Goal: Transaction & Acquisition: Purchase product/service

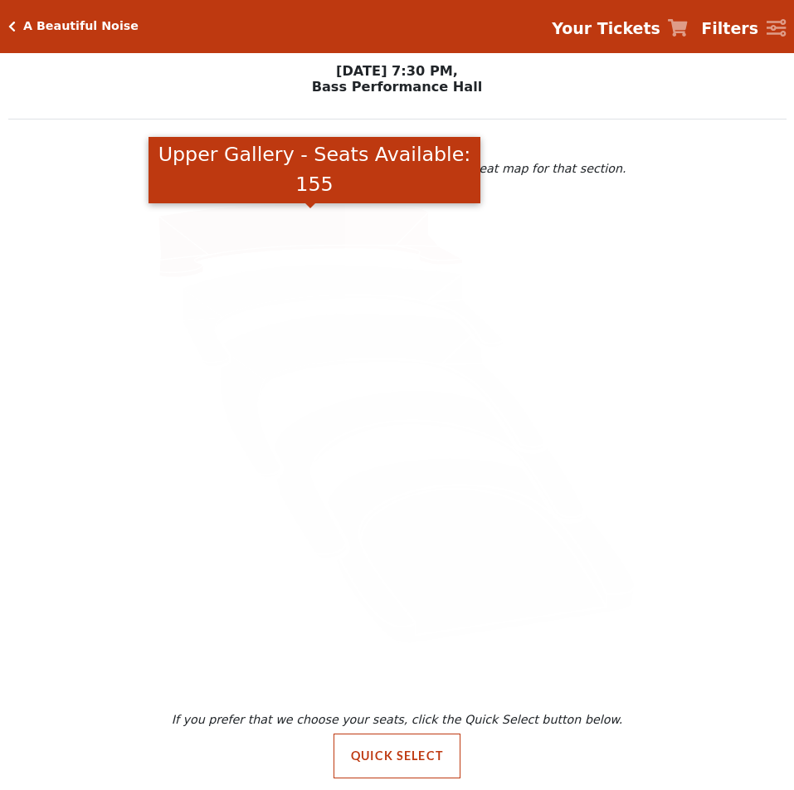
click at [223, 232] on icon "Upper Gallery - Seats Available: 155" at bounding box center [311, 240] width 305 height 73
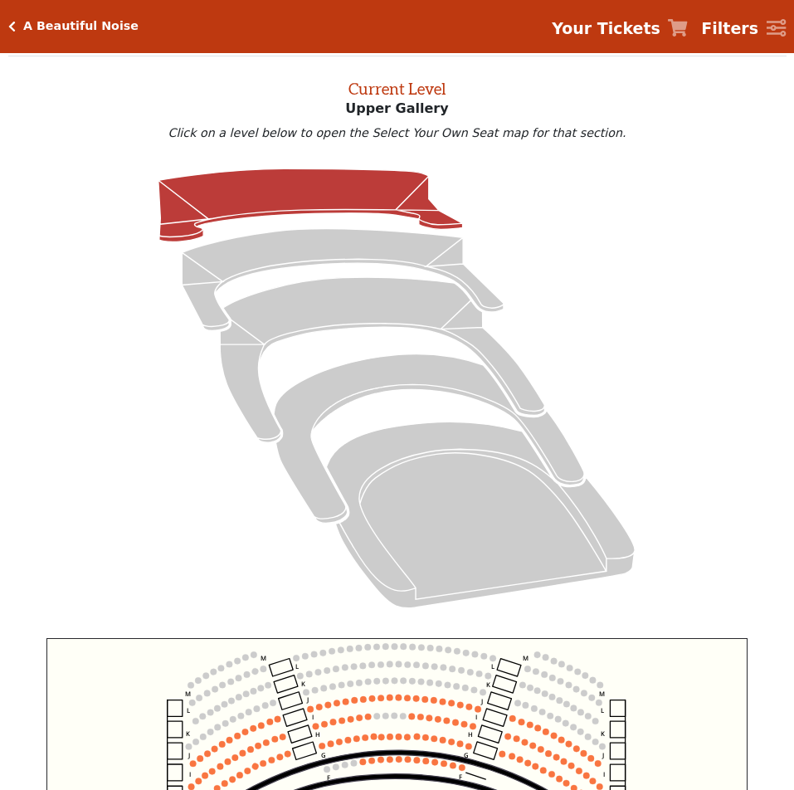
scroll to position [586, 0]
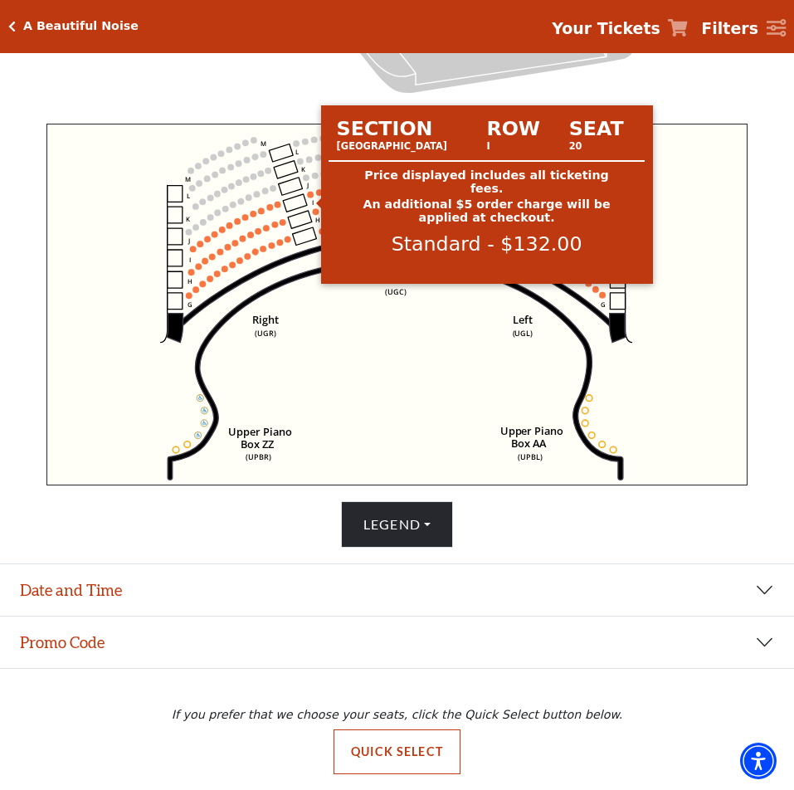
click at [308, 193] on circle at bounding box center [311, 195] width 7 height 7
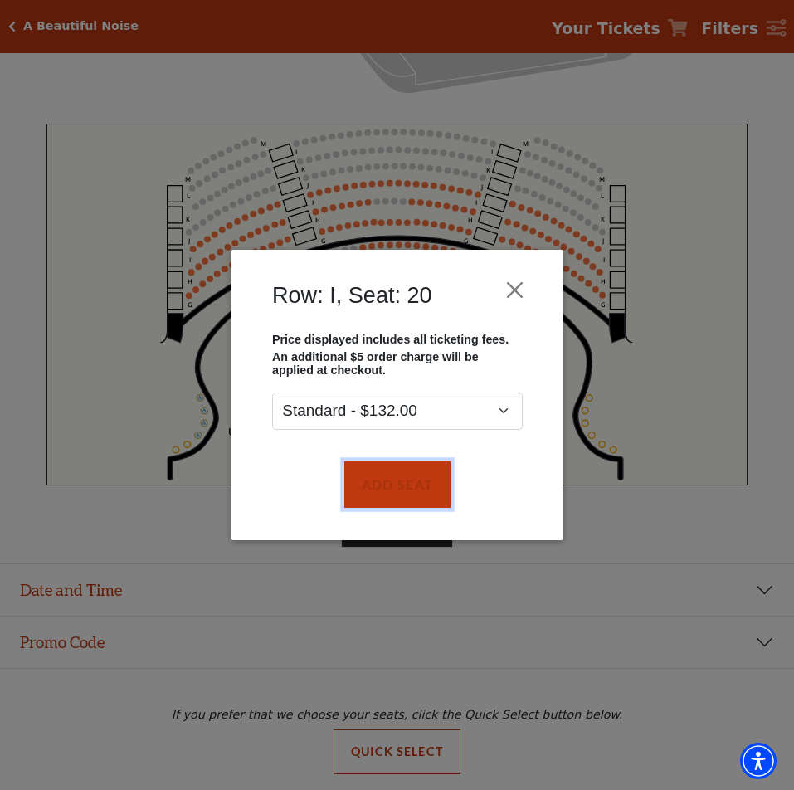
drag, startPoint x: 379, startPoint y: 479, endPoint x: 347, endPoint y: 446, distance: 46.4
click at [377, 479] on button "Add Seat" at bounding box center [397, 484] width 106 height 46
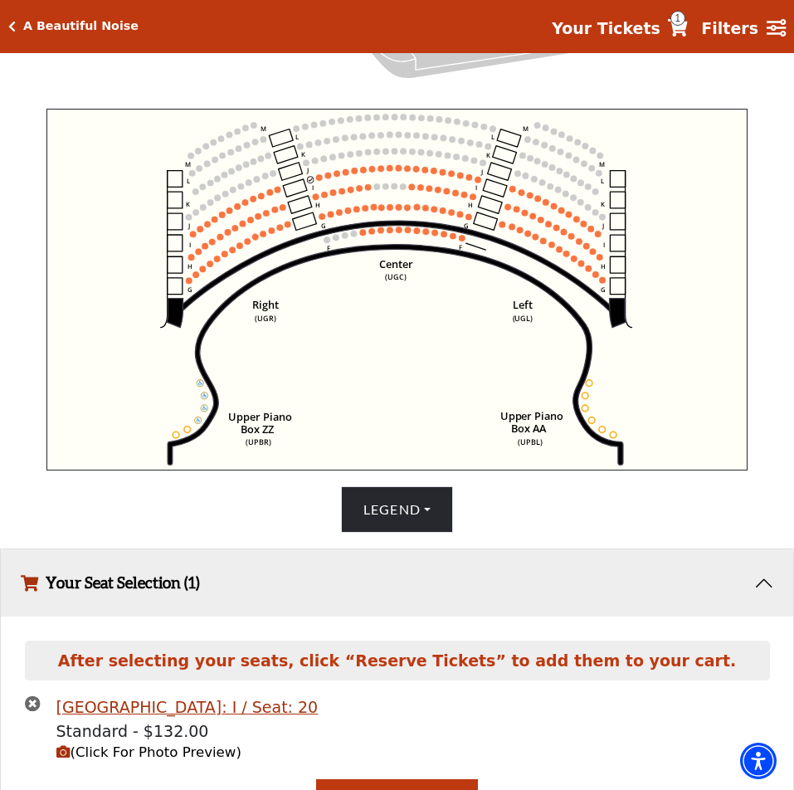
scroll to position [634, 0]
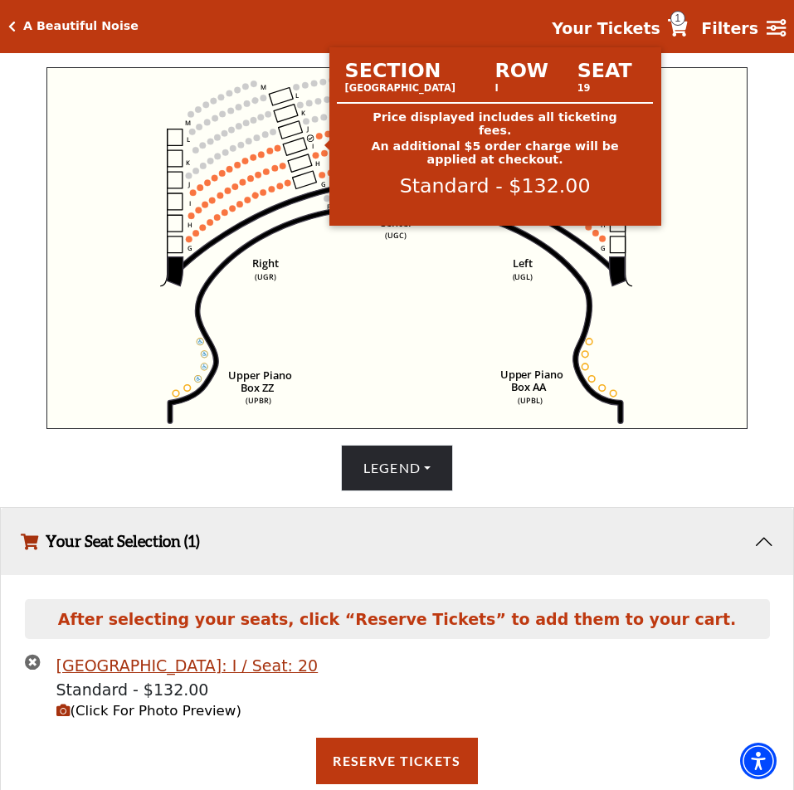
click at [321, 139] on circle at bounding box center [320, 136] width 7 height 7
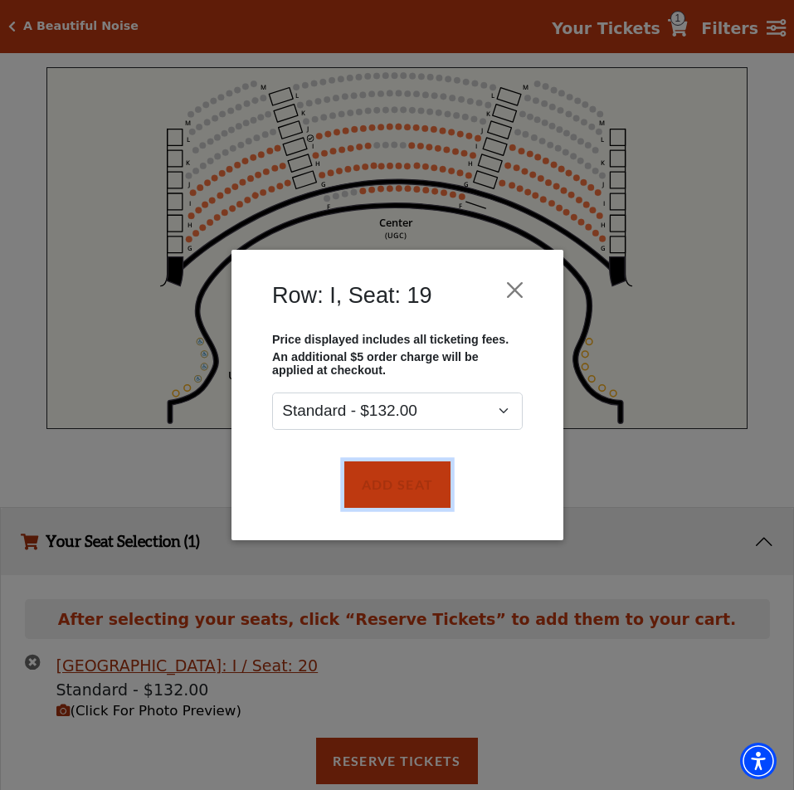
drag, startPoint x: 412, startPoint y: 491, endPoint x: 342, endPoint y: 397, distance: 118.0
click at [409, 491] on button "Add Seat" at bounding box center [397, 484] width 106 height 46
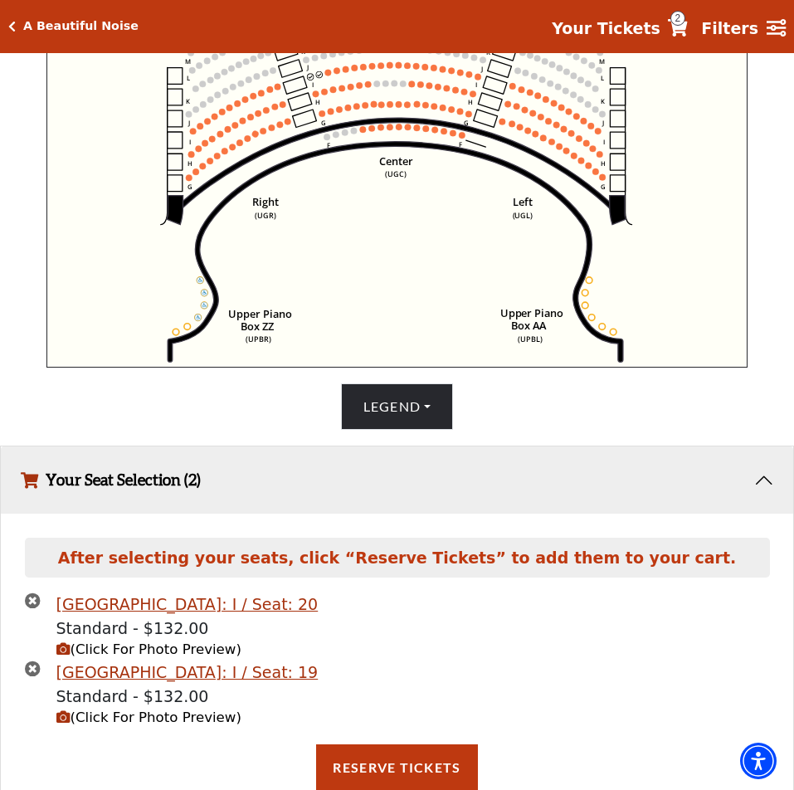
scroll to position [702, 0]
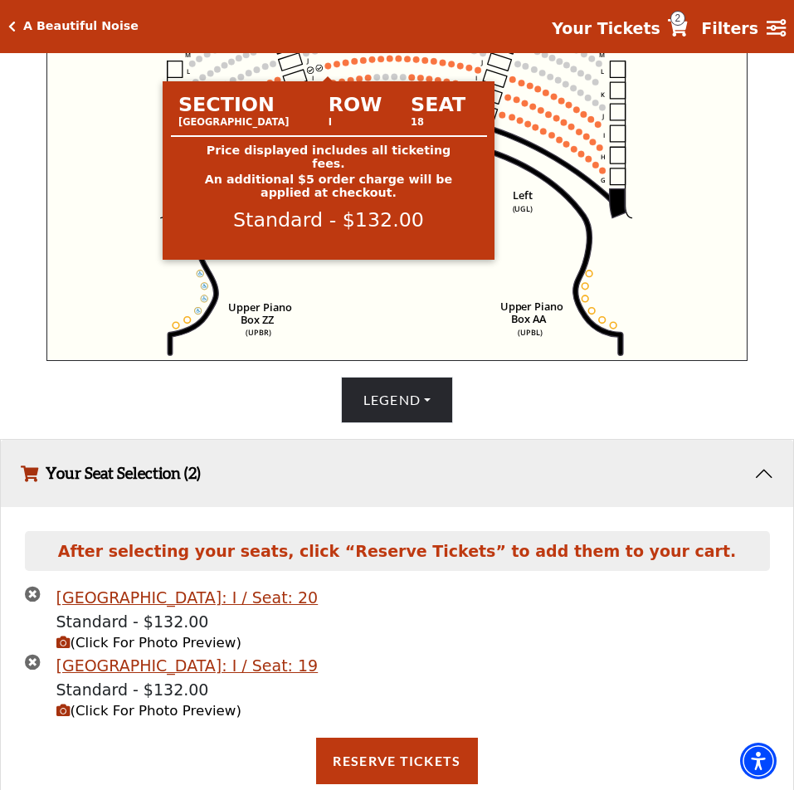
click at [326, 69] on circle at bounding box center [328, 65] width 7 height 7
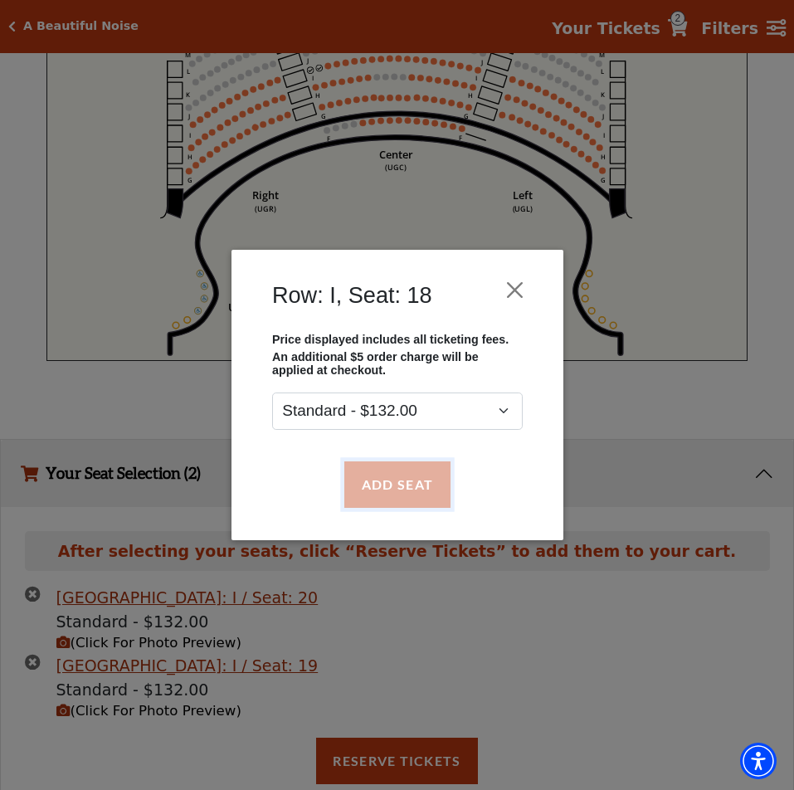
click at [369, 485] on button "Add Seat" at bounding box center [397, 484] width 106 height 46
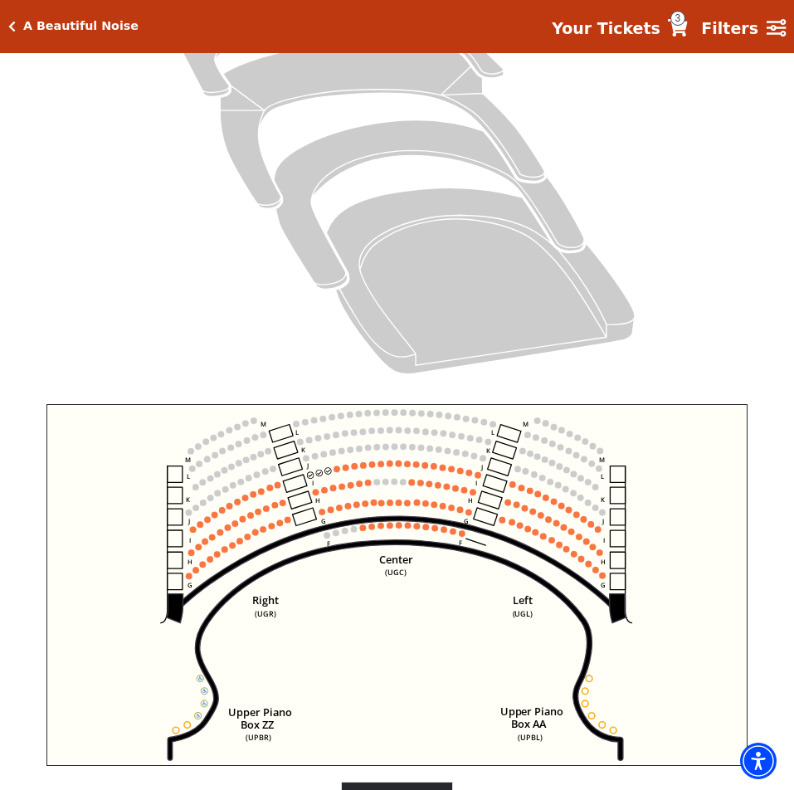
scroll to position [328, 0]
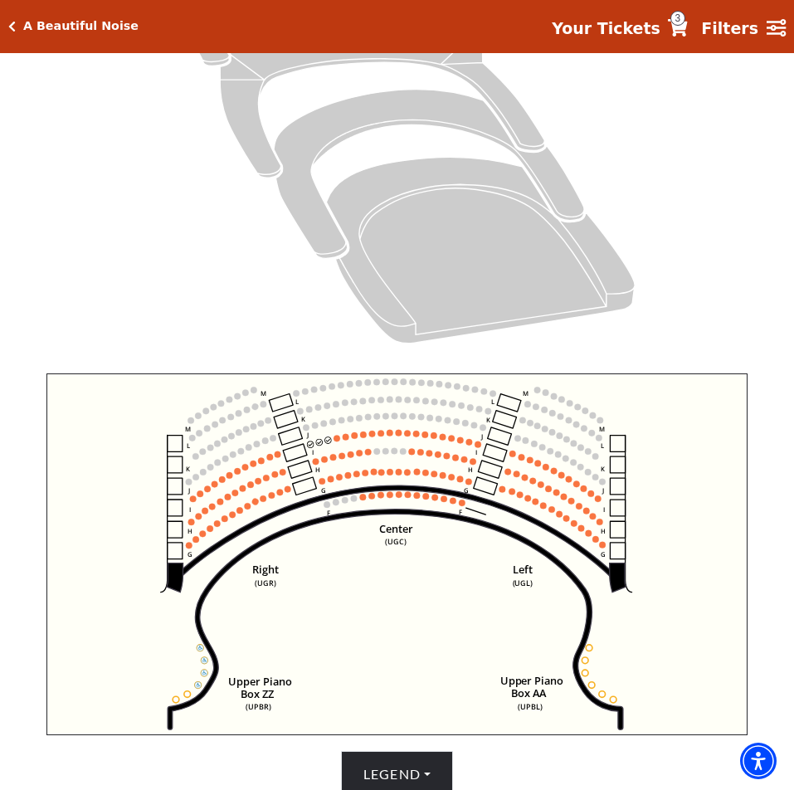
click at [334, 442] on use "Seat Selected" at bounding box center [337, 438] width 7 height 7
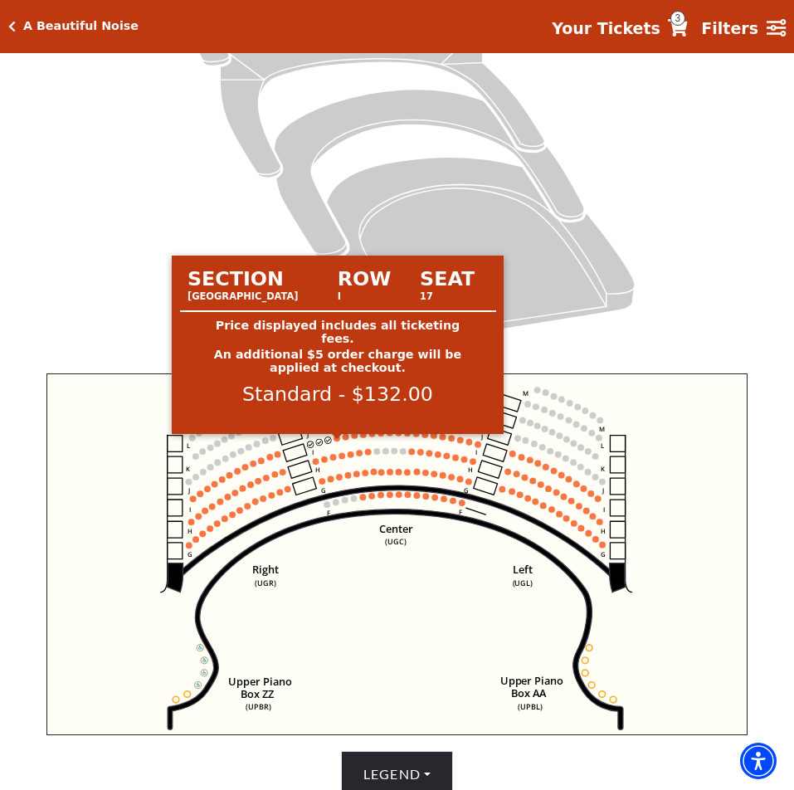
click at [338, 442] on circle at bounding box center [337, 438] width 7 height 7
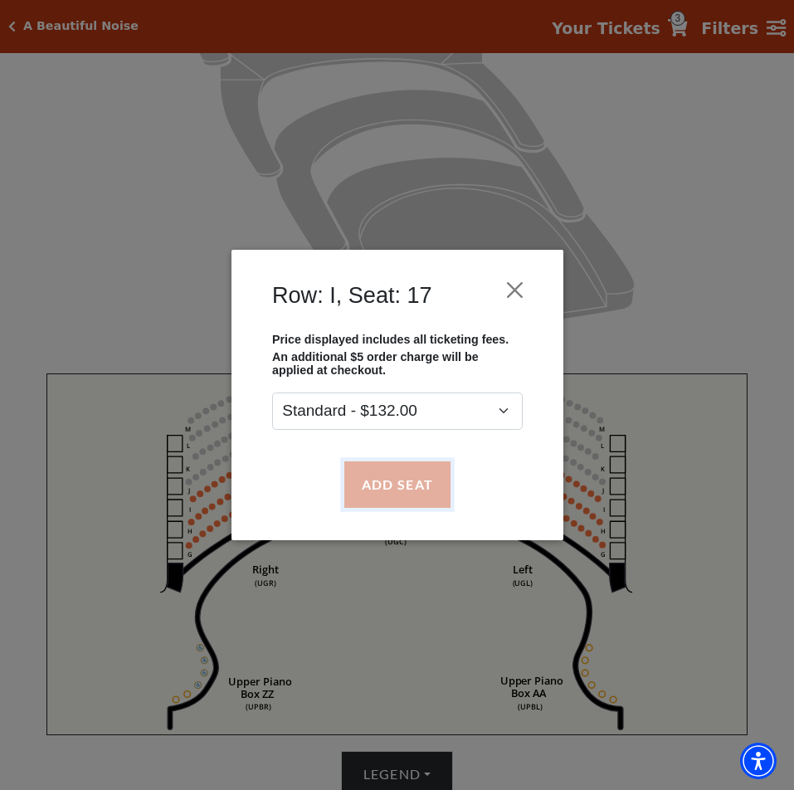
click at [398, 477] on button "Add Seat" at bounding box center [397, 484] width 106 height 46
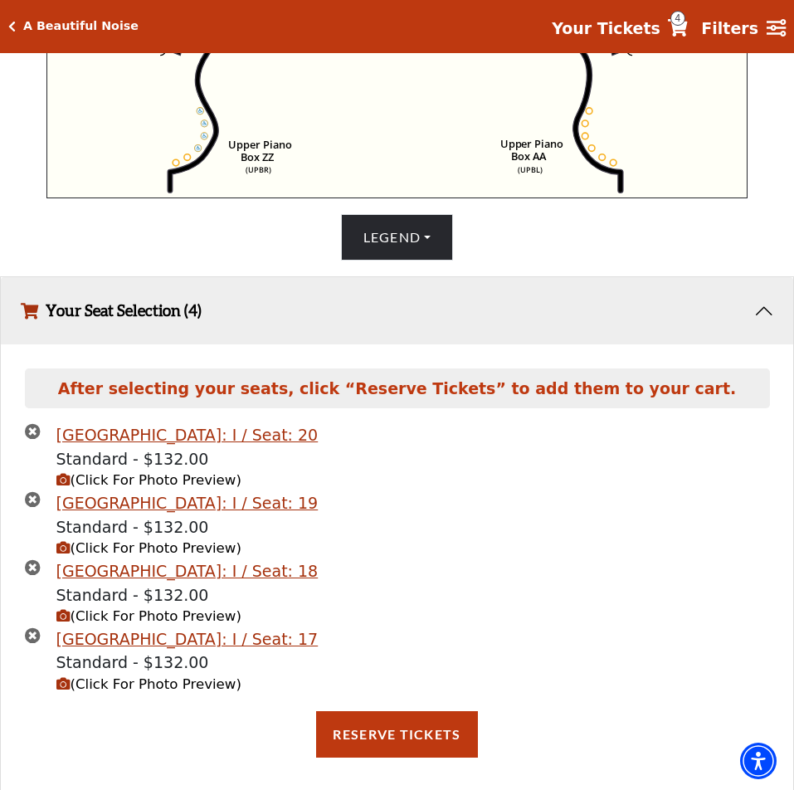
scroll to position [879, 0]
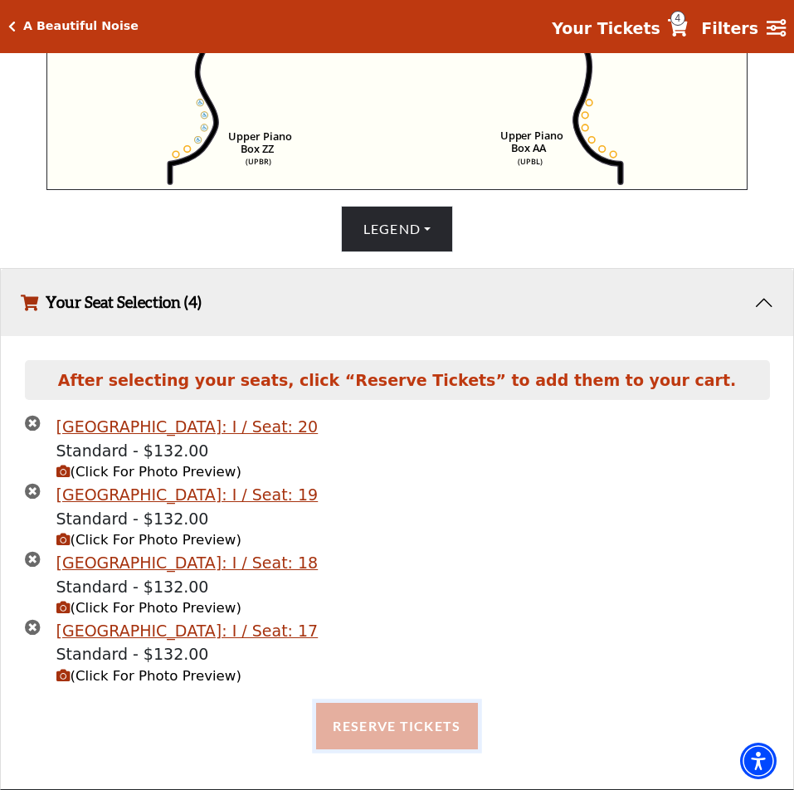
click at [359, 735] on button "Reserve Tickets" at bounding box center [396, 726] width 161 height 46
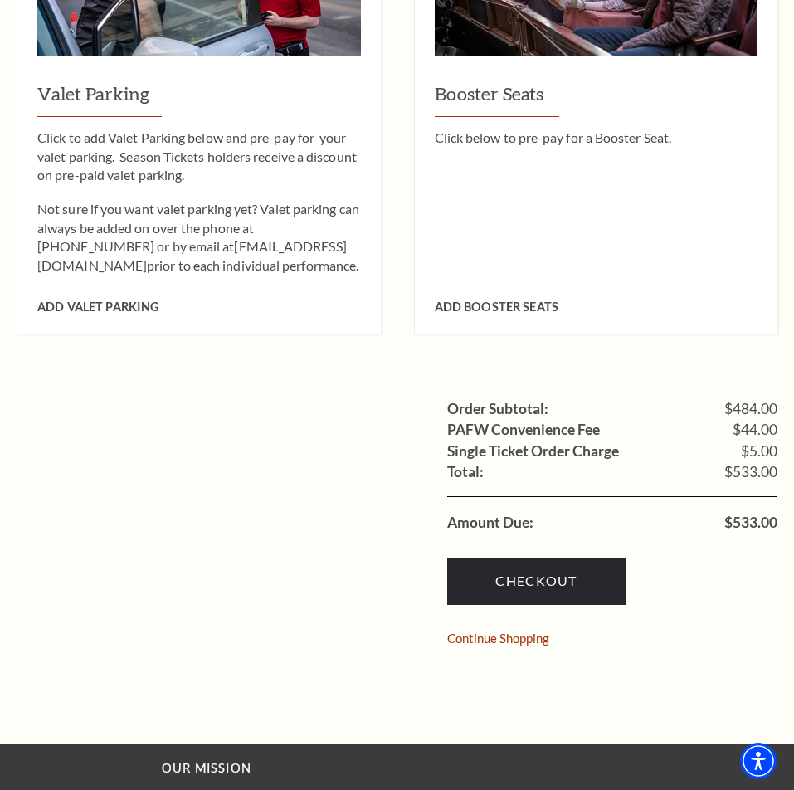
scroll to position [1106, 0]
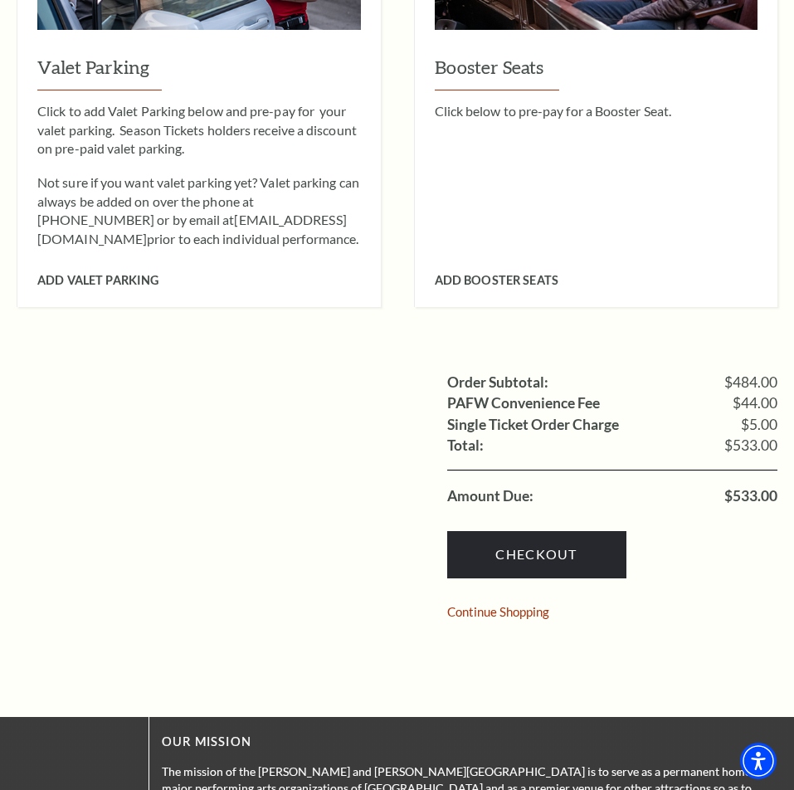
click at [549, 552] on div "Checkout Continue Shopping" at bounding box center [612, 570] width 331 height 128
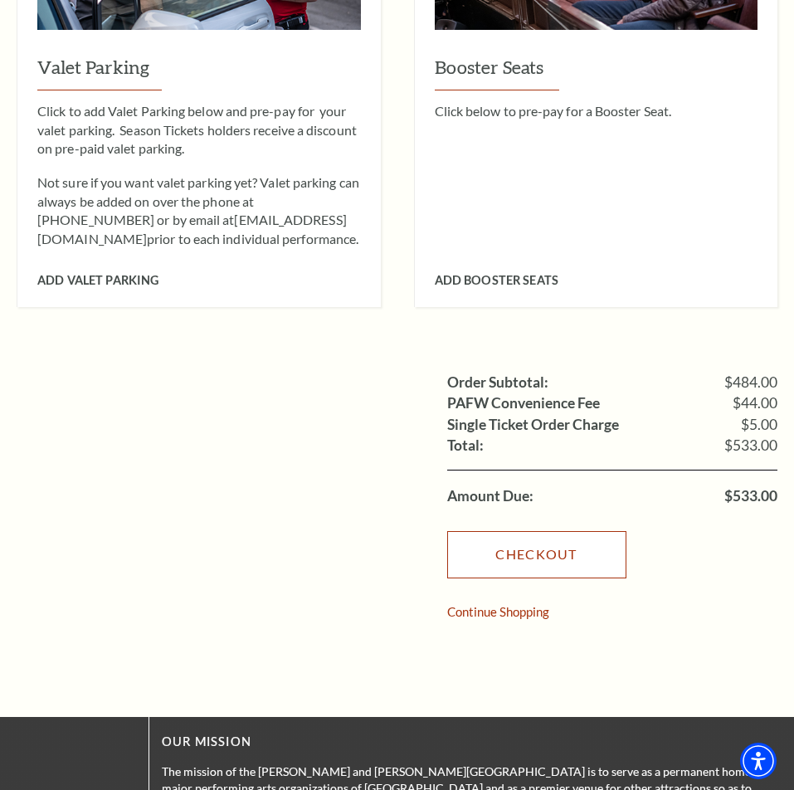
click at [544, 531] on link "Checkout" at bounding box center [536, 554] width 179 height 46
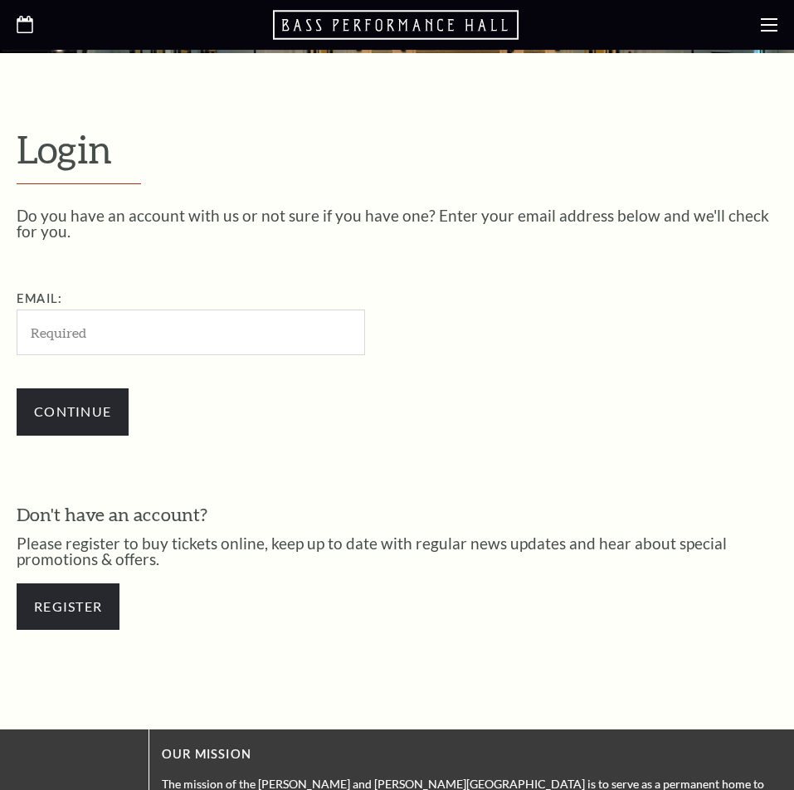
scroll to position [424, 0]
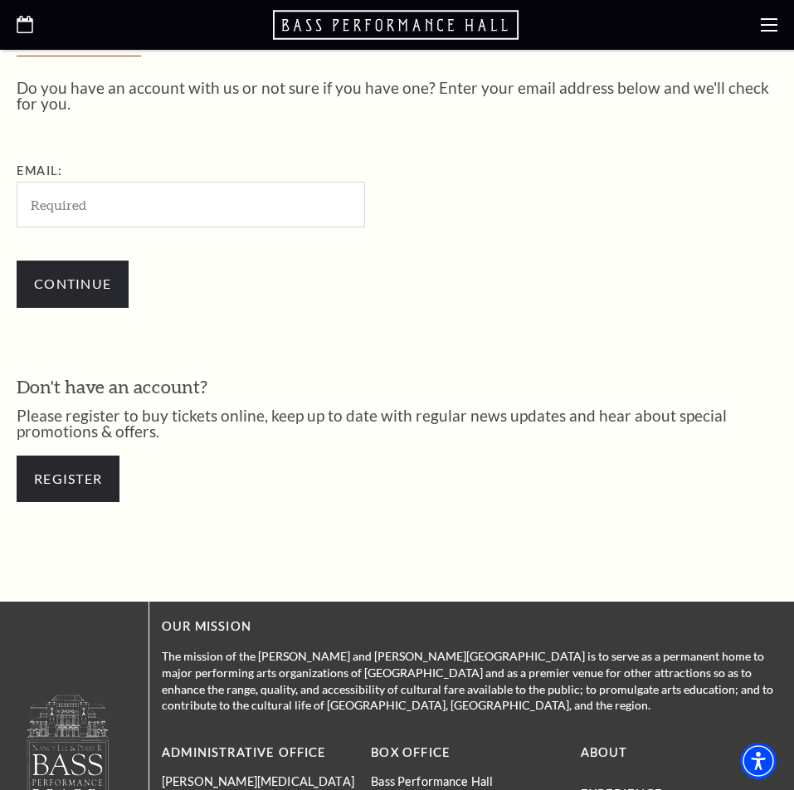
click at [66, 193] on input "Email:" at bounding box center [191, 205] width 349 height 46
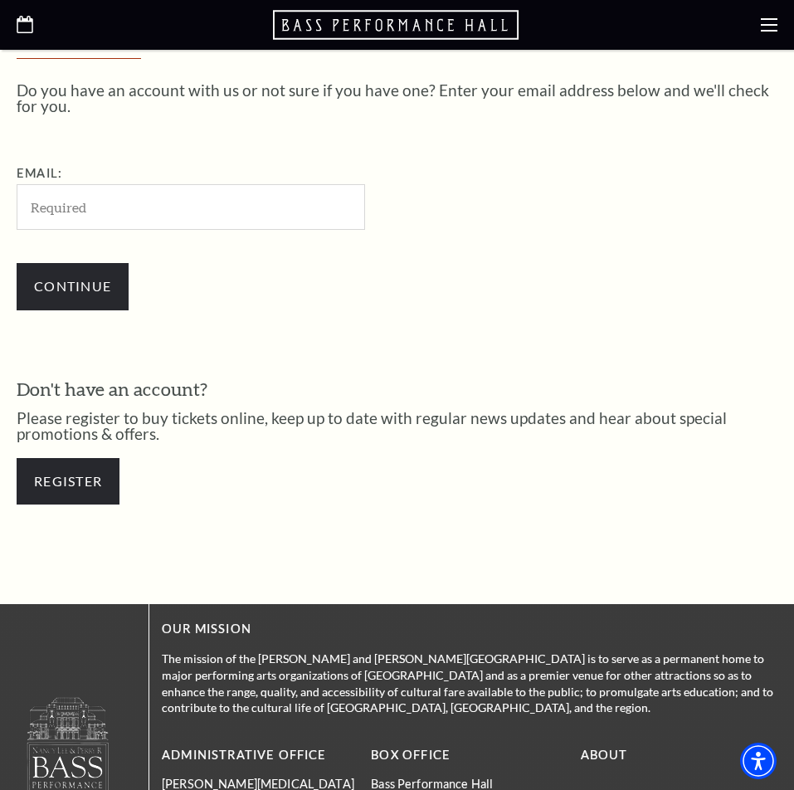
click at [39, 207] on input "Email:" at bounding box center [191, 207] width 349 height 46
type input "tettehchristabel323@gmail.com"
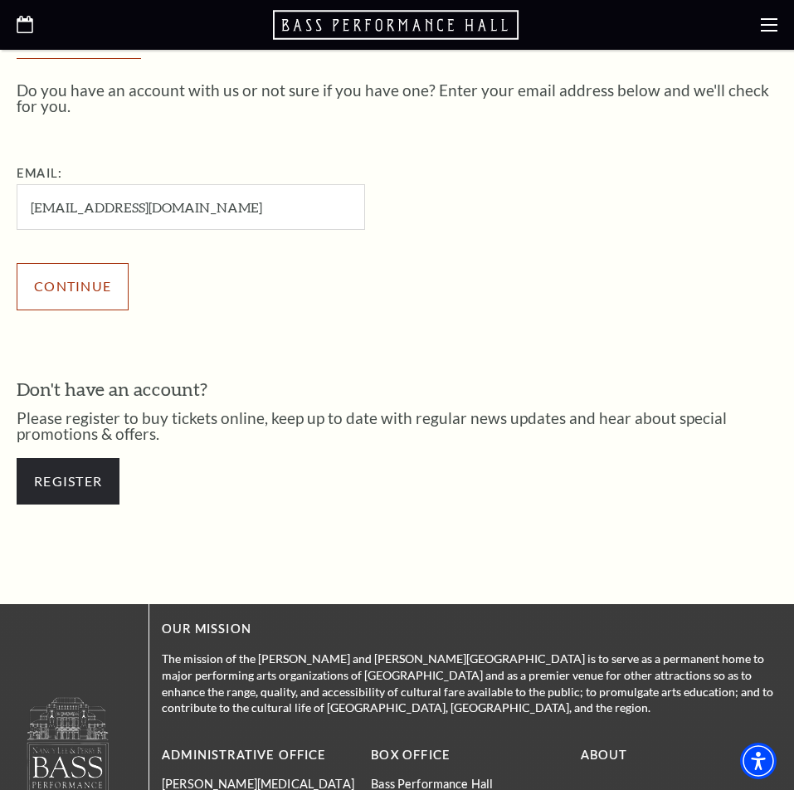
click at [100, 298] on input "Continue" at bounding box center [73, 286] width 112 height 46
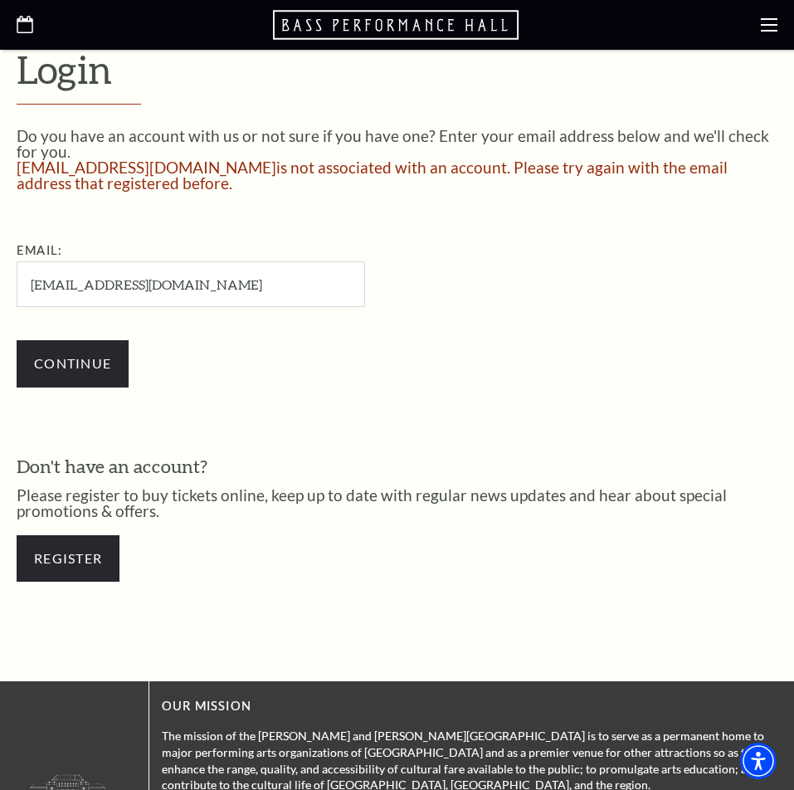
scroll to position [442, 0]
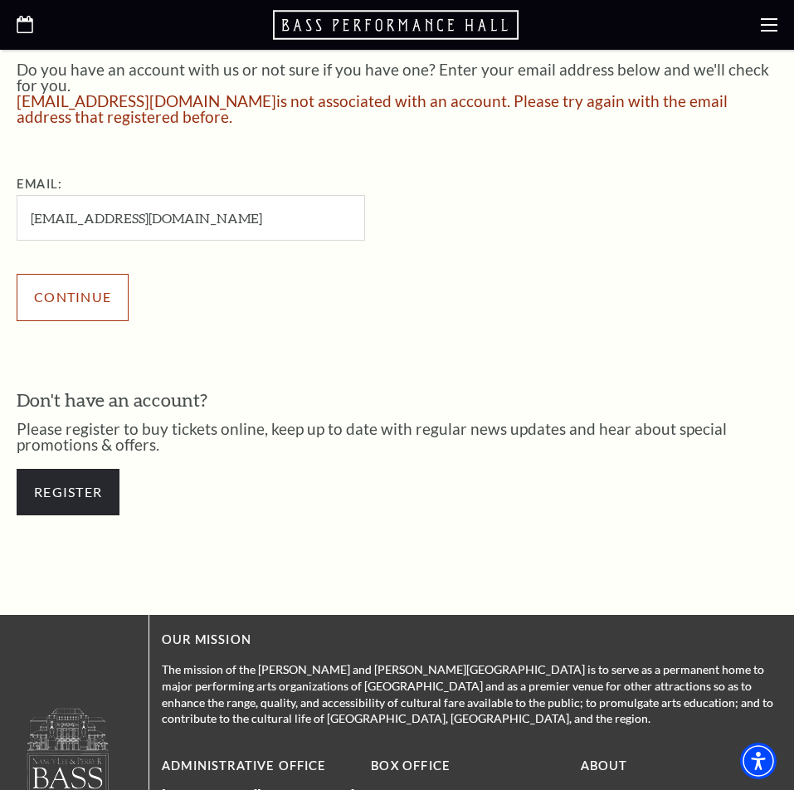
click at [90, 286] on input "Continue" at bounding box center [73, 297] width 112 height 46
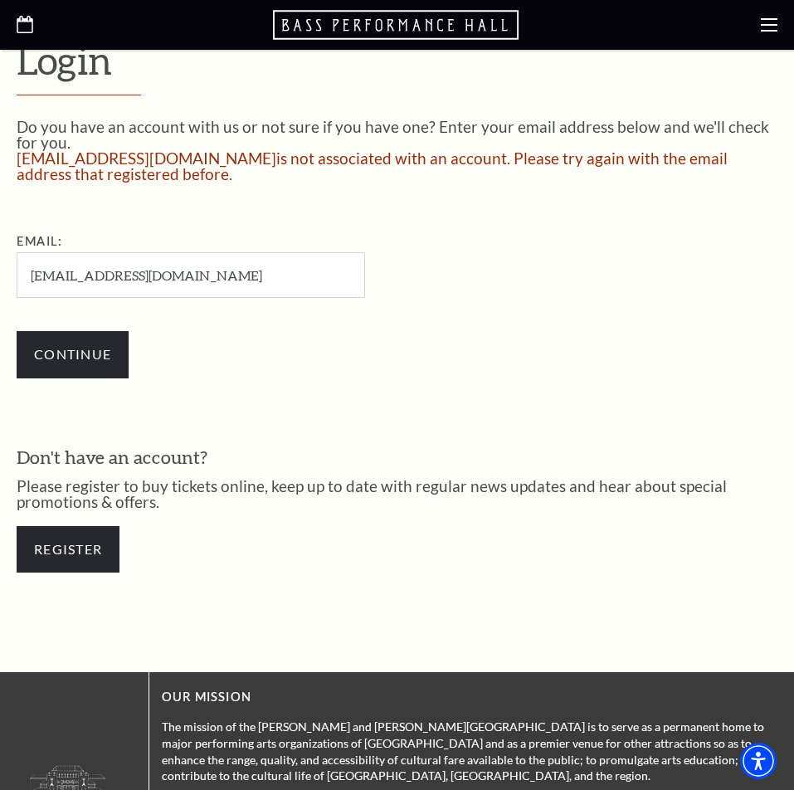
scroll to position [442, 0]
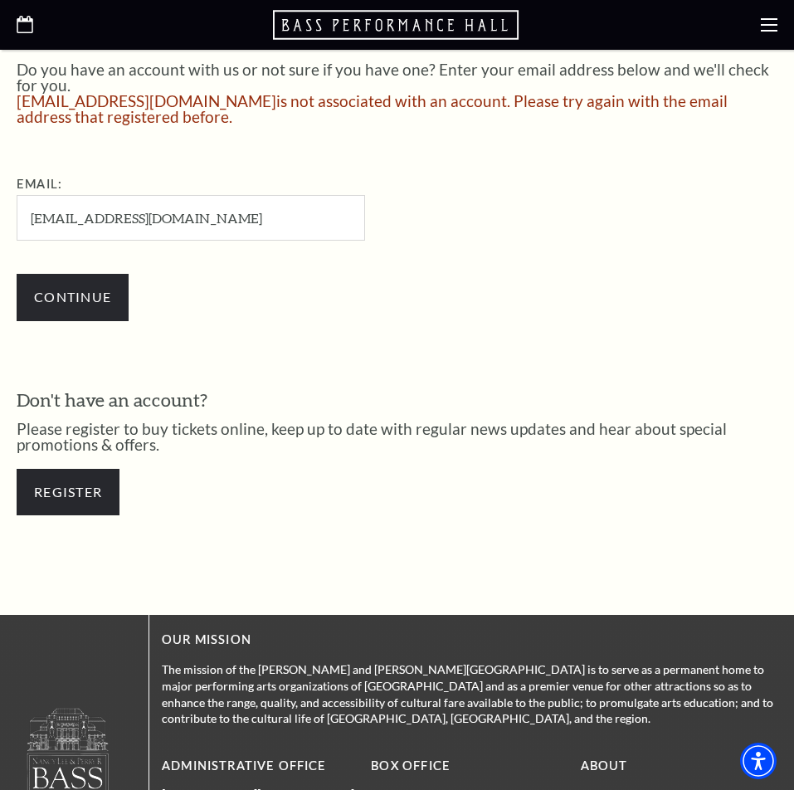
click at [134, 227] on input "[EMAIL_ADDRESS][DOMAIN_NAME]" at bounding box center [191, 218] width 349 height 46
type input "tettehchristabel023@gmail.com"
click at [53, 294] on input "Continue" at bounding box center [73, 297] width 112 height 46
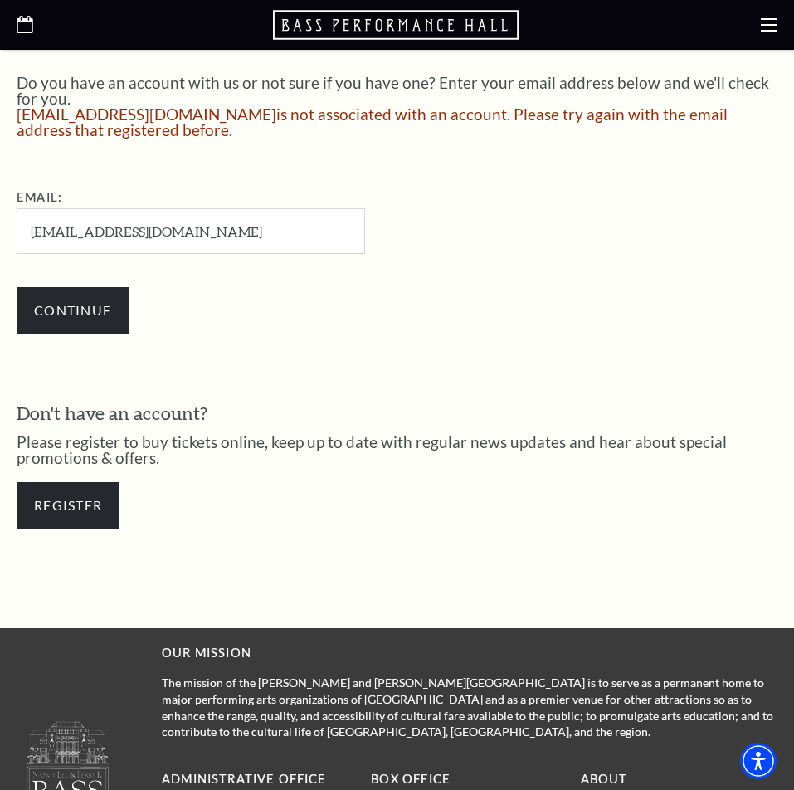
scroll to position [442, 0]
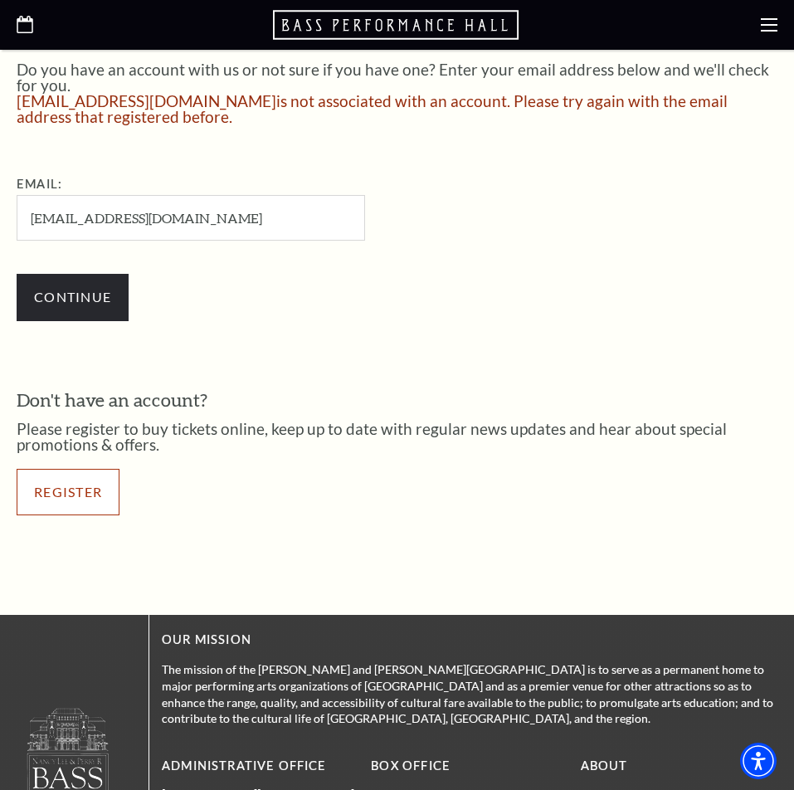
click at [62, 500] on link "Register" at bounding box center [68, 492] width 103 height 46
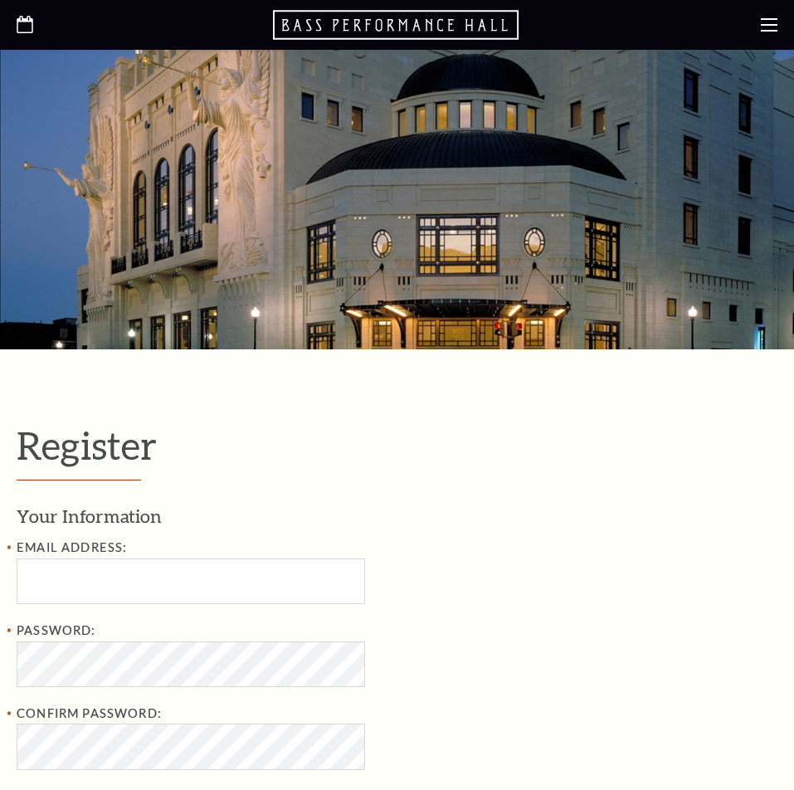
select select "1"
select select "[GEOGRAPHIC_DATA]"
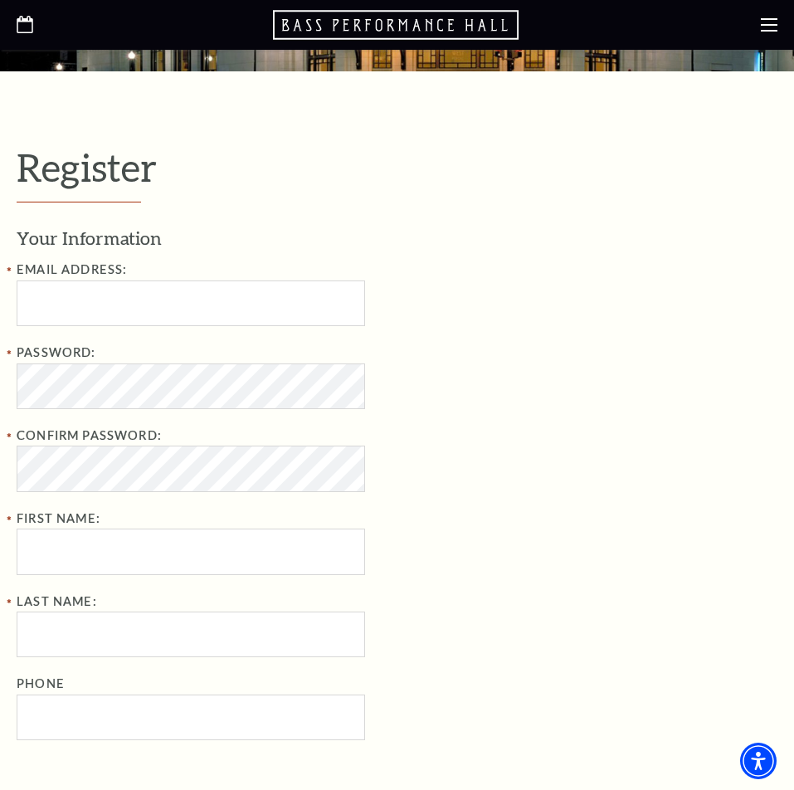
scroll to position [222, 0]
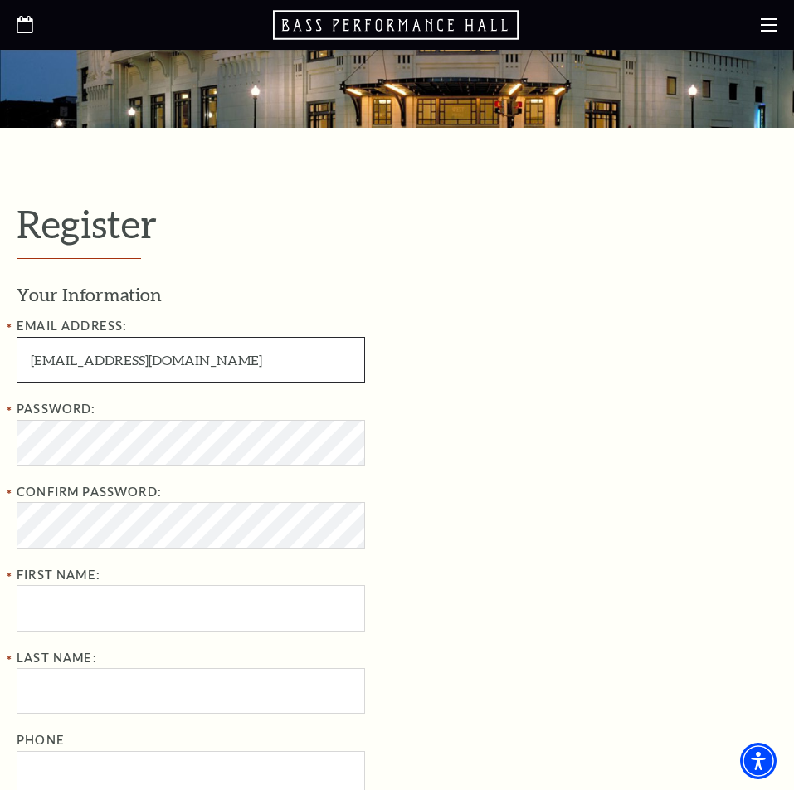
click at [138, 362] on input "tettehchristabel09@gmail.com" at bounding box center [191, 360] width 349 height 46
type input "tettehchristabel39@gmail.com"
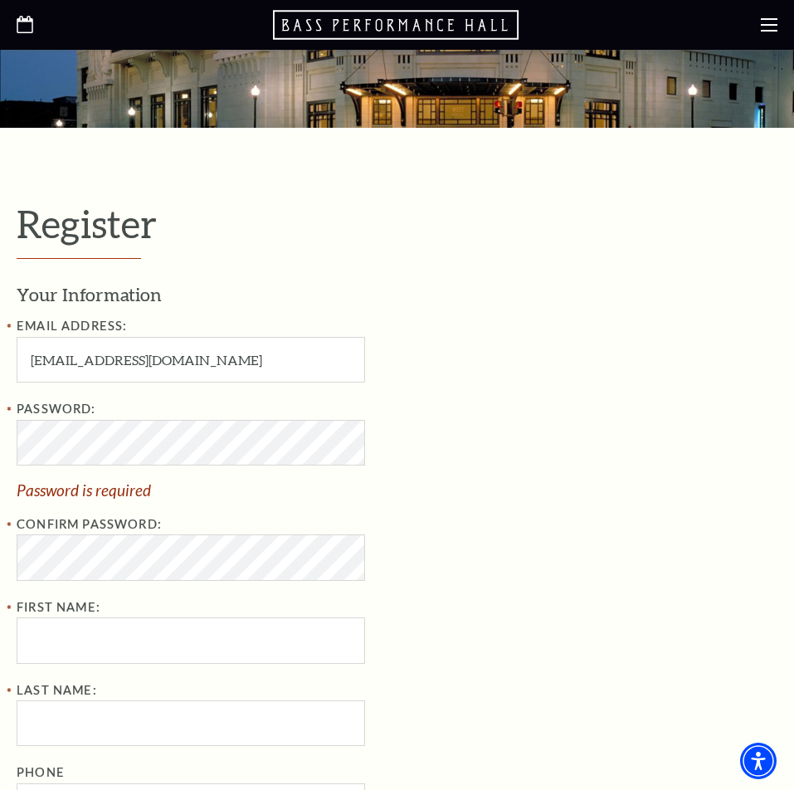
drag, startPoint x: 507, startPoint y: 482, endPoint x: 374, endPoint y: 682, distance: 240.1
click at [507, 486] on span "Password is required" at bounding box center [286, 490] width 539 height 16
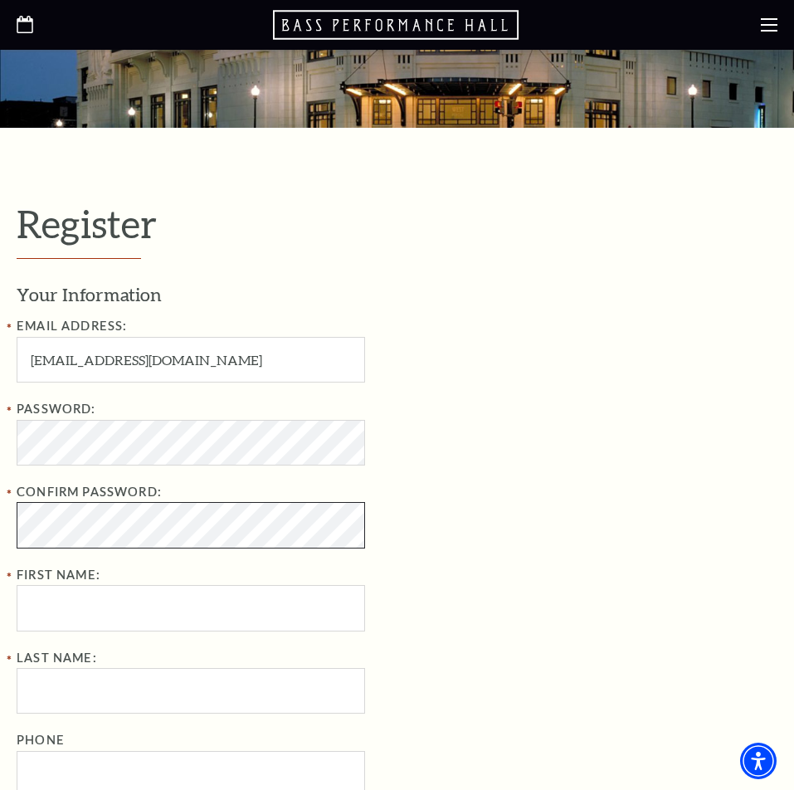
scroll to position [0, 0]
drag, startPoint x: 703, startPoint y: 690, endPoint x: 553, endPoint y: 708, distance: 151.3
click at [697, 688] on div "Your Information Email Address: tettehchristabel39@gmail.com Password: Confirm …" at bounding box center [397, 539] width 761 height 515
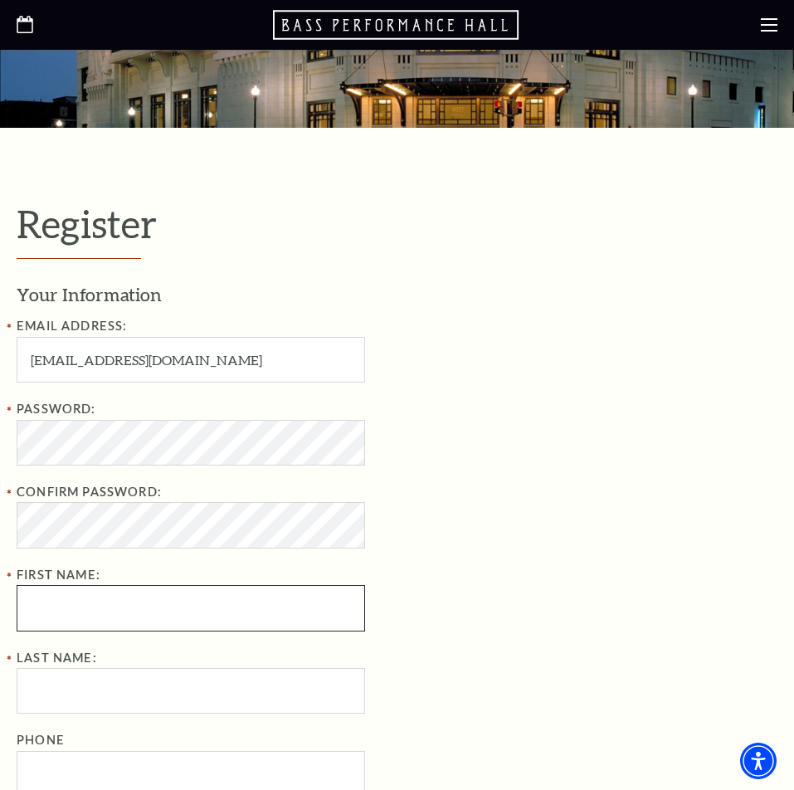
click at [138, 608] on input "First Name:" at bounding box center [191, 608] width 349 height 46
type input "christabel"
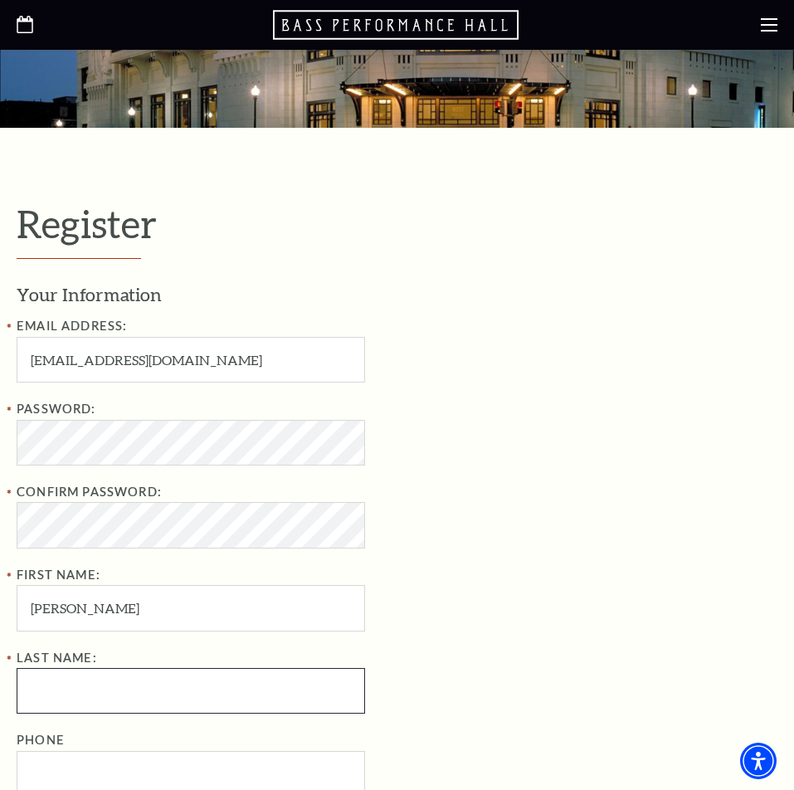
type input "tetteh"
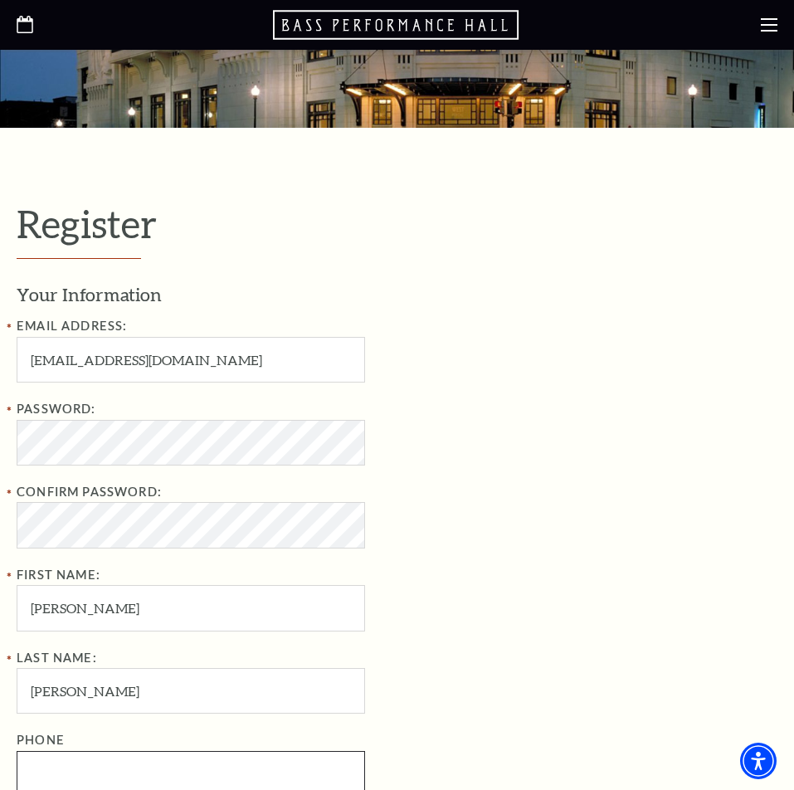
type input "0546034577"
type input "Overture Center - Overture Hall"
type input "Madison"
select select "WI"
type input "53558"
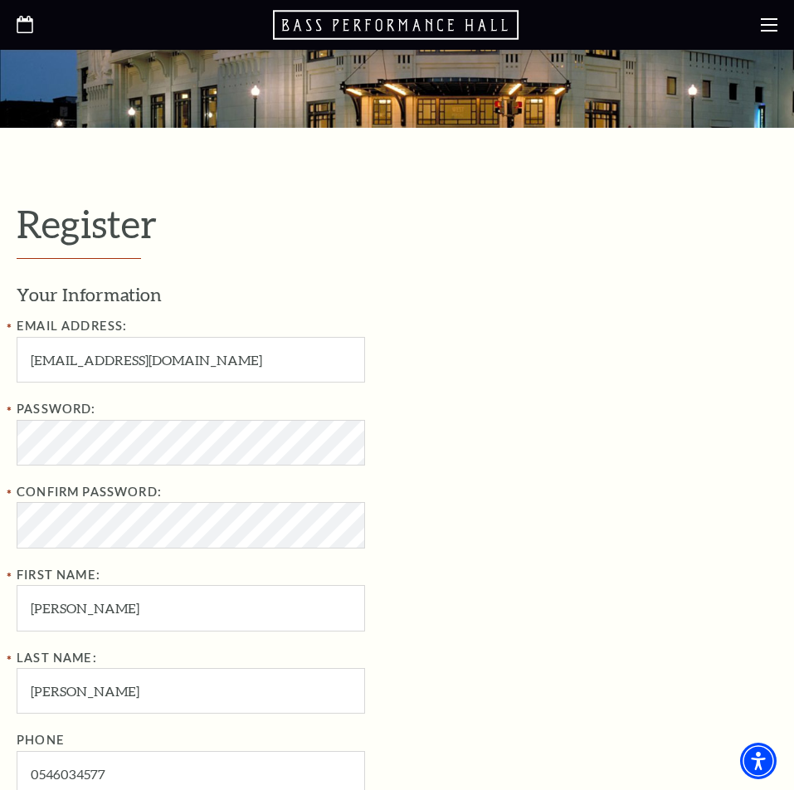
type input "054-603-4577"
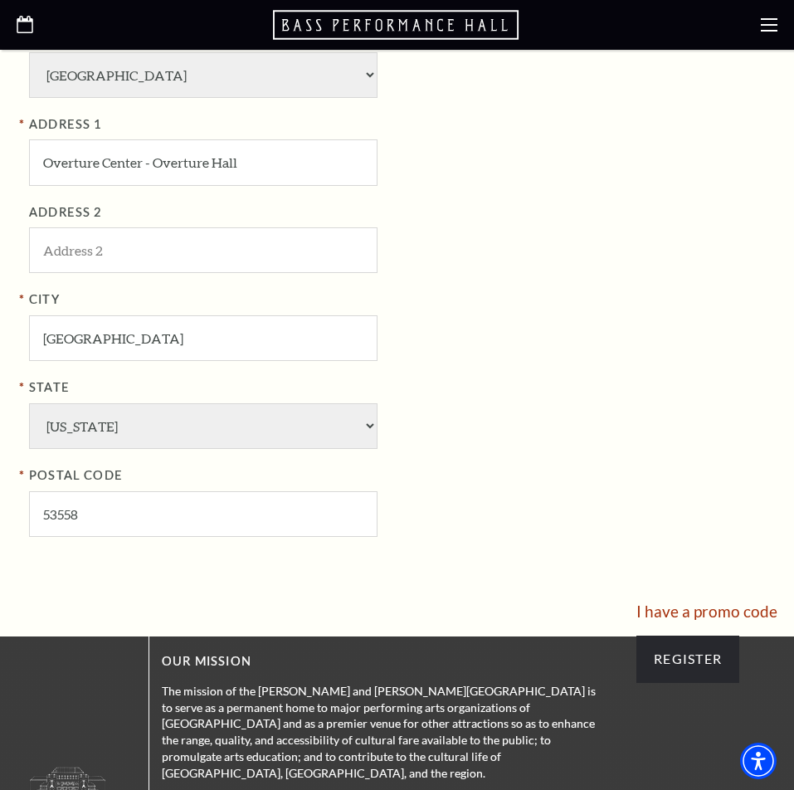
scroll to position [1106, 0]
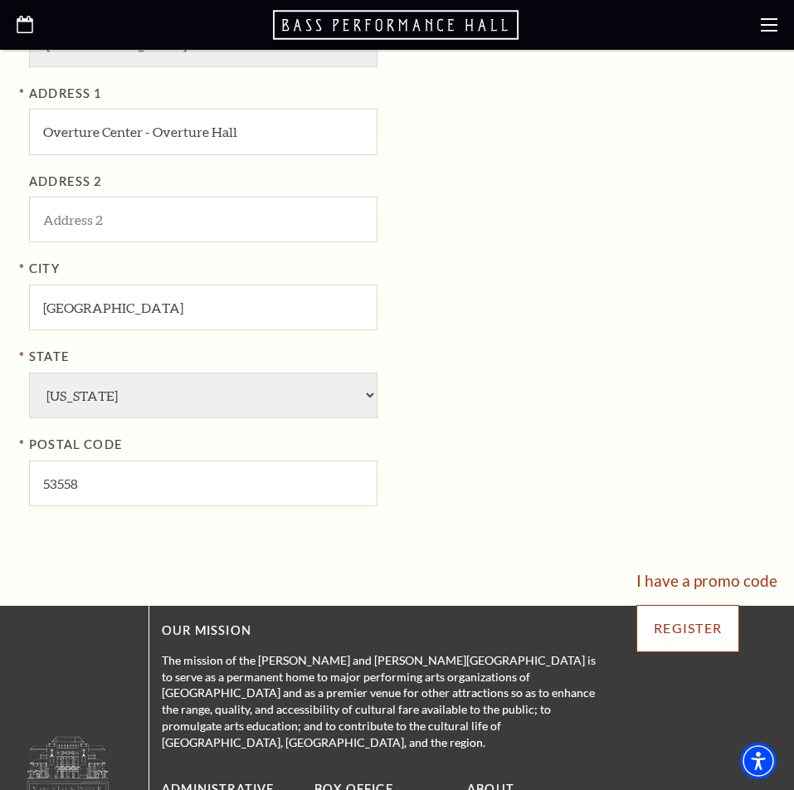
click at [728, 637] on input "Register" at bounding box center [688, 628] width 103 height 46
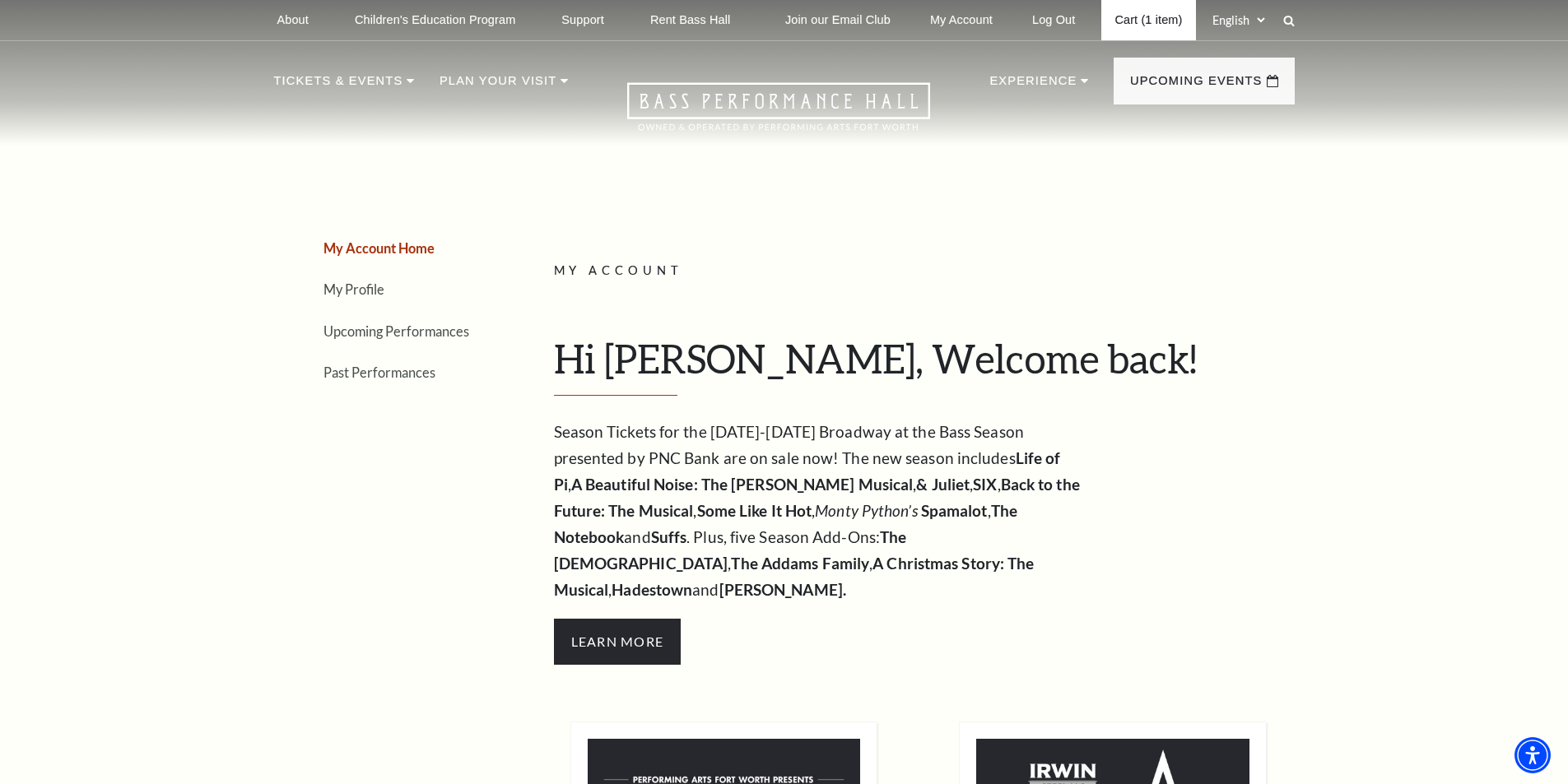
click at [799, 38] on link "Cart (1 item)" at bounding box center [1147, 20] width 94 height 41
click at [799, 28] on link "Cart (1 item)" at bounding box center [1147, 20] width 94 height 41
click at [799, 27] on link "Cart (1 item)" at bounding box center [1147, 20] width 94 height 41
click at [799, 26] on link "Cart (1 item)" at bounding box center [1147, 20] width 94 height 41
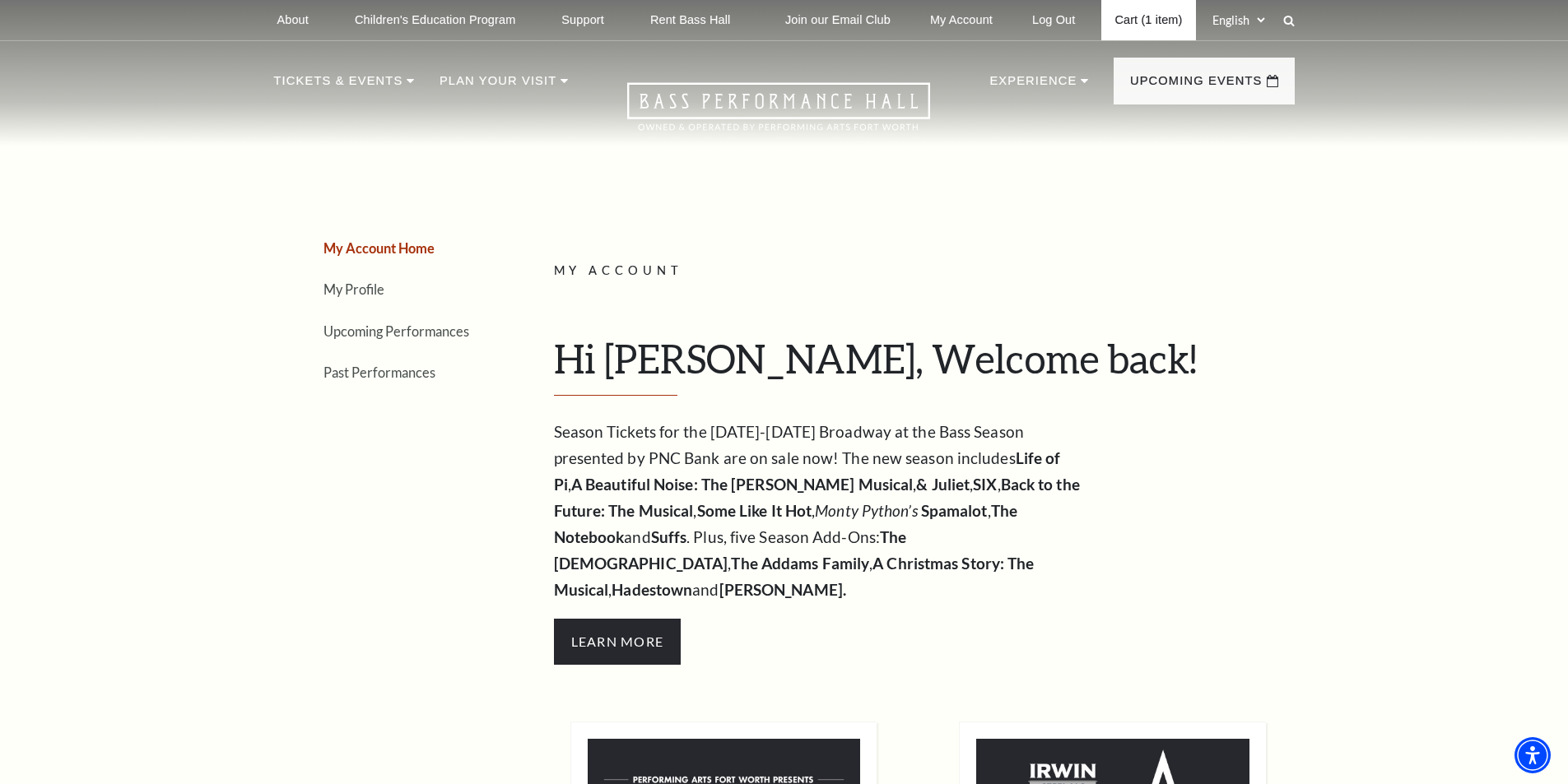
click at [799, 26] on link "Cart (1 item)" at bounding box center [1147, 20] width 94 height 41
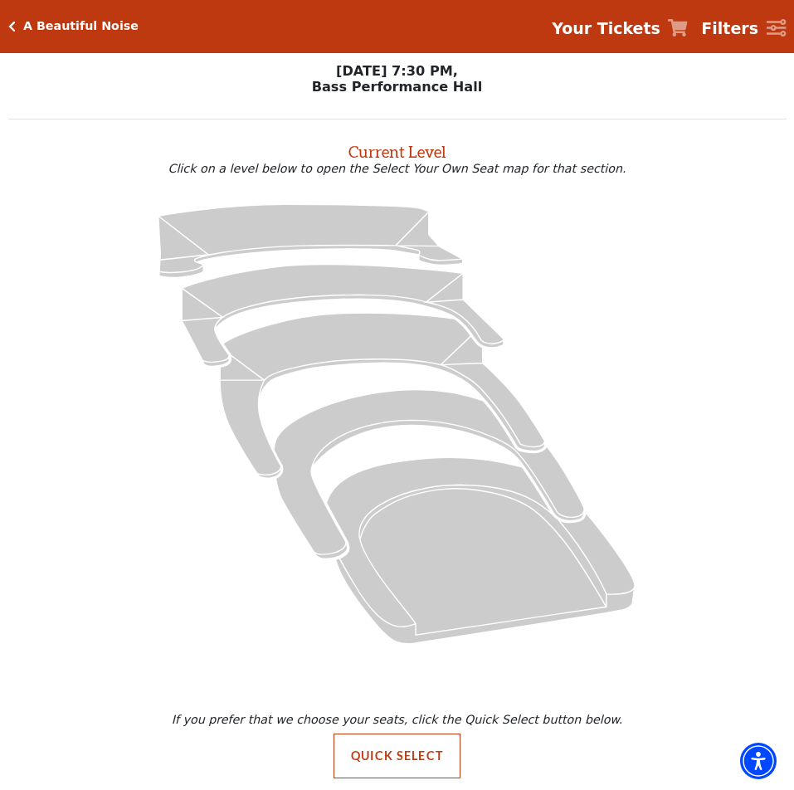
scroll to position [12, 0]
